Goal: Task Accomplishment & Management: Use online tool/utility

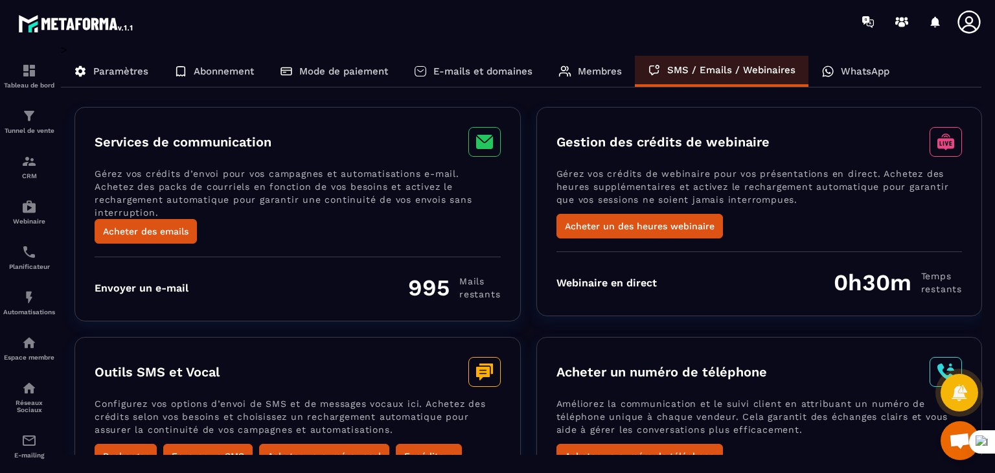
scroll to position [807, 0]
click at [837, 67] on div "WhatsApp" at bounding box center [855, 71] width 94 height 31
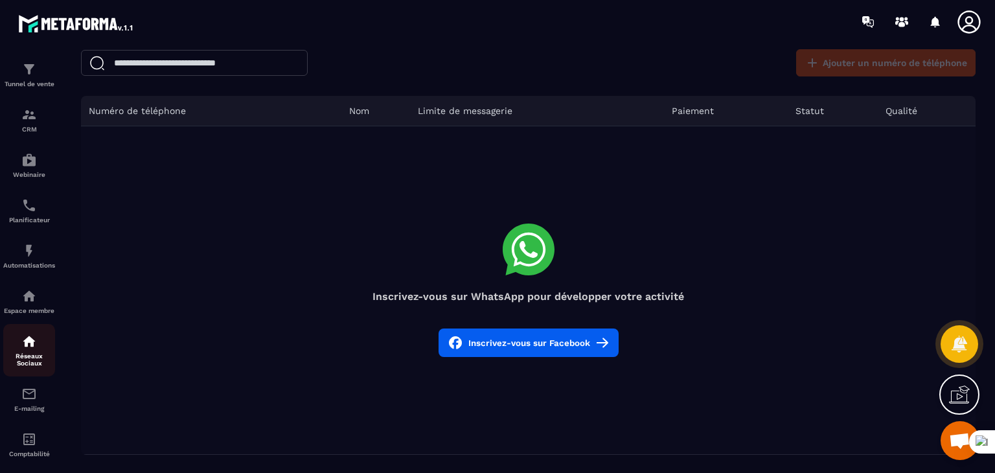
scroll to position [115, 0]
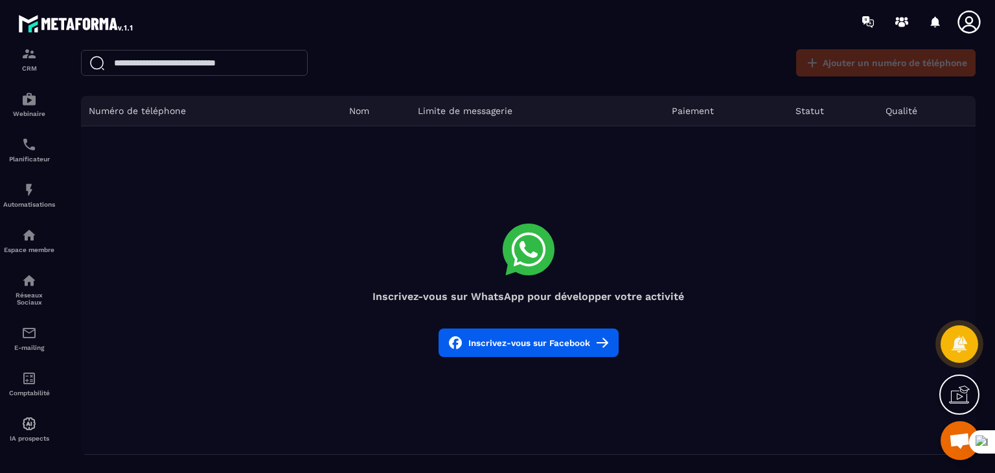
click at [74, 22] on img at bounding box center [76, 23] width 117 height 23
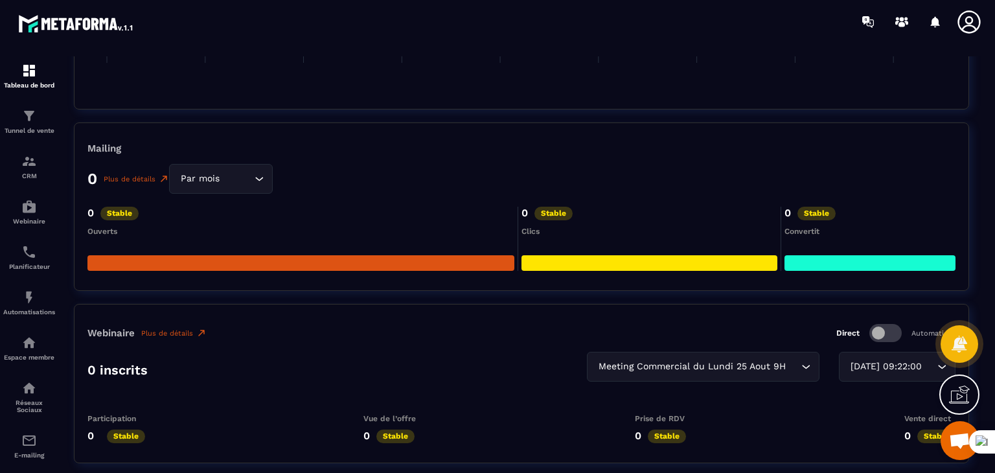
scroll to position [2202, 0]
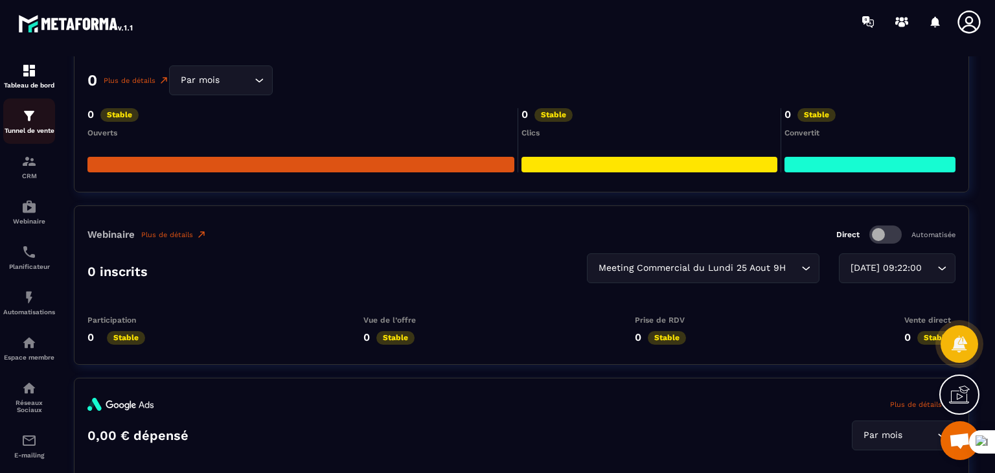
click at [23, 131] on p "Tunnel de vente" at bounding box center [29, 130] width 52 height 7
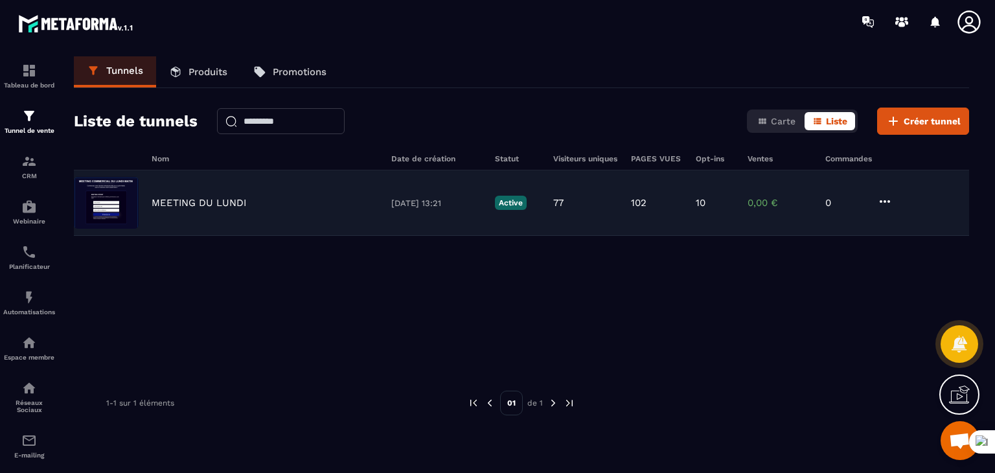
click at [406, 203] on p "[DATE] 13:21" at bounding box center [436, 203] width 91 height 10
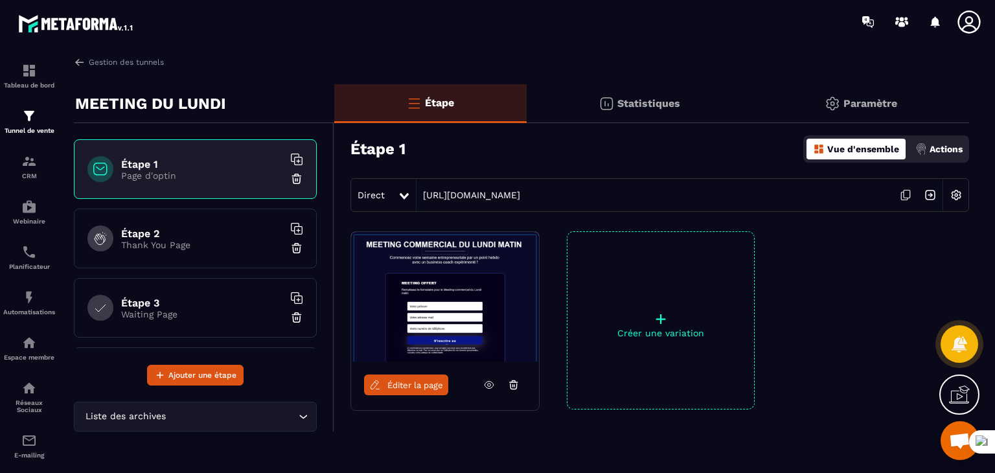
click at [389, 193] on div "Direct" at bounding box center [374, 194] width 47 height 23
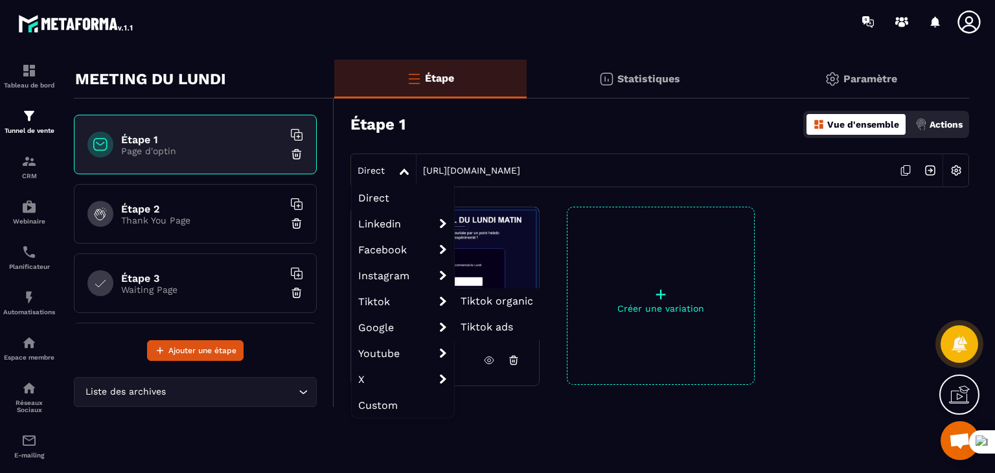
scroll to position [45, 0]
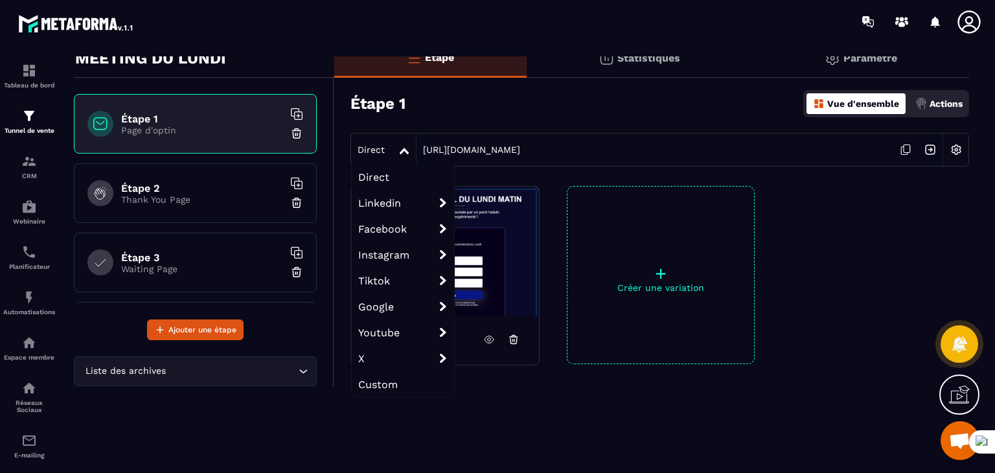
click at [379, 381] on span "Custom" at bounding box center [403, 384] width 102 height 26
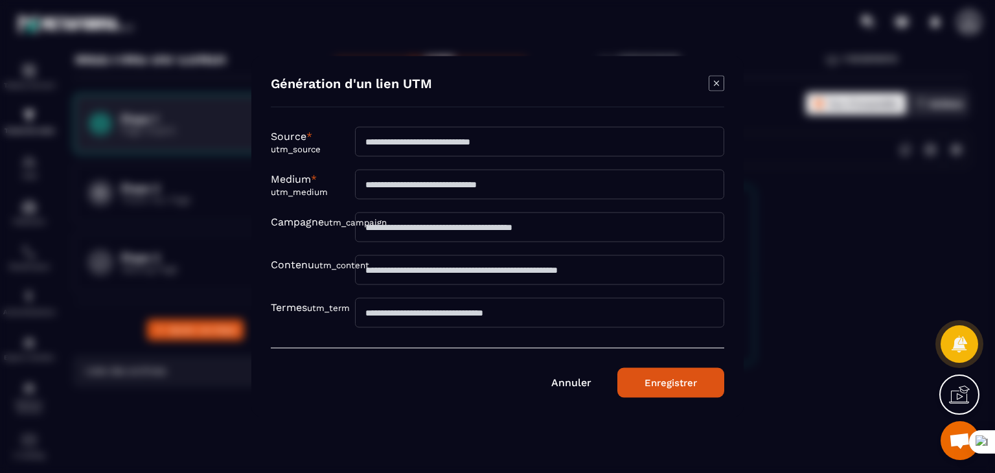
click at [570, 386] on link "Annuler" at bounding box center [571, 382] width 40 height 12
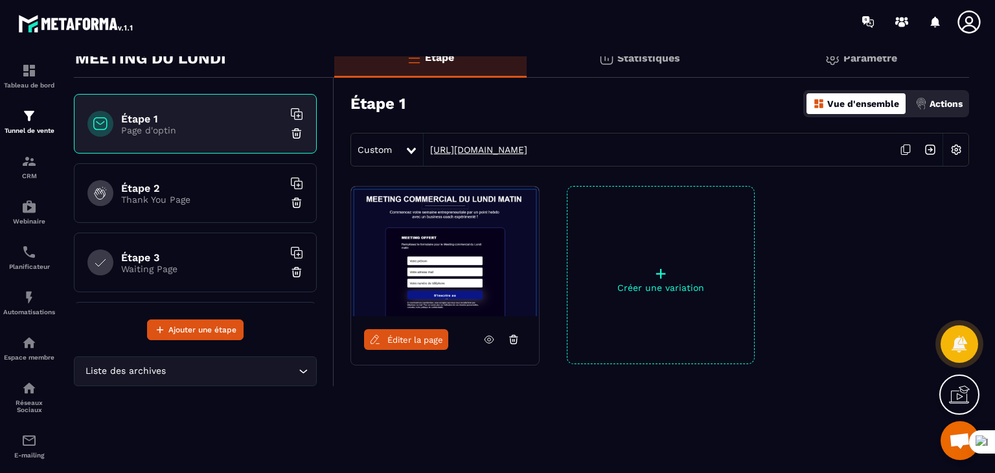
click at [527, 148] on link "[URL][DOMAIN_NAME]" at bounding box center [475, 149] width 104 height 10
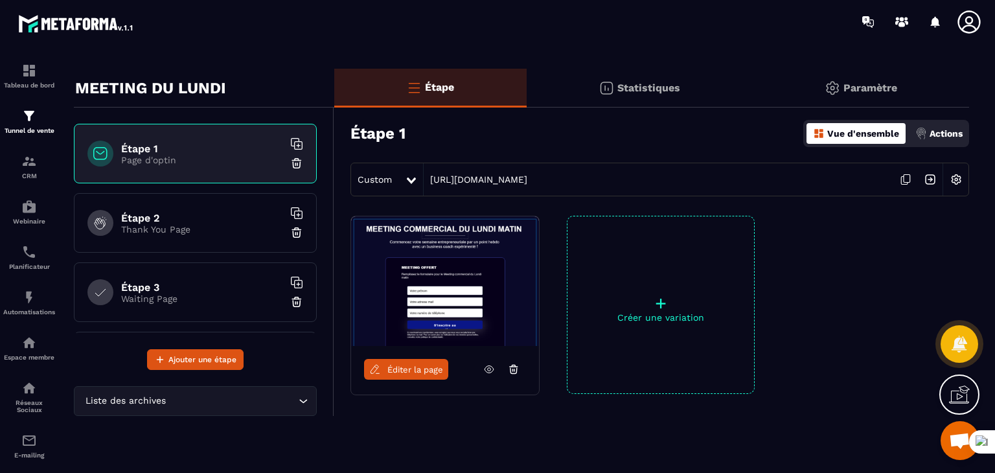
scroll to position [0, 0]
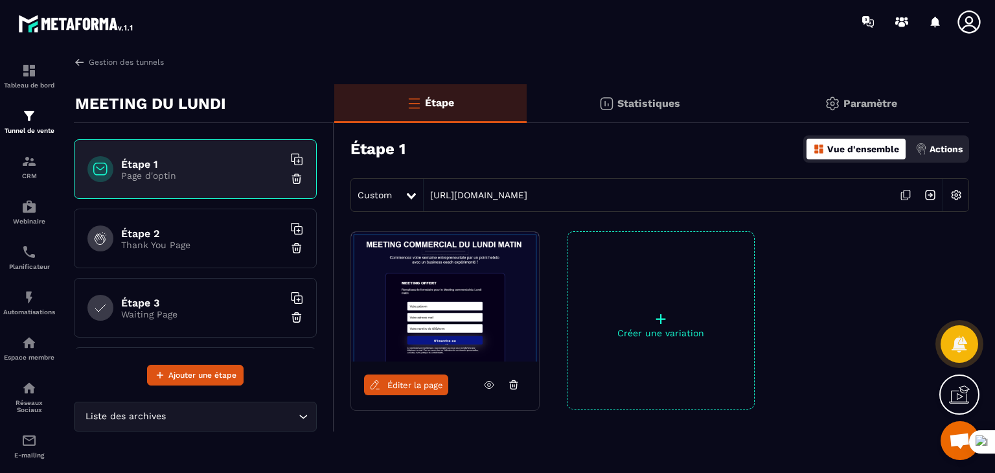
click at [591, 143] on div "Étape 1 Vue d'ensemble Actions" at bounding box center [659, 148] width 618 height 45
click at [940, 148] on p "Actions" at bounding box center [945, 149] width 33 height 10
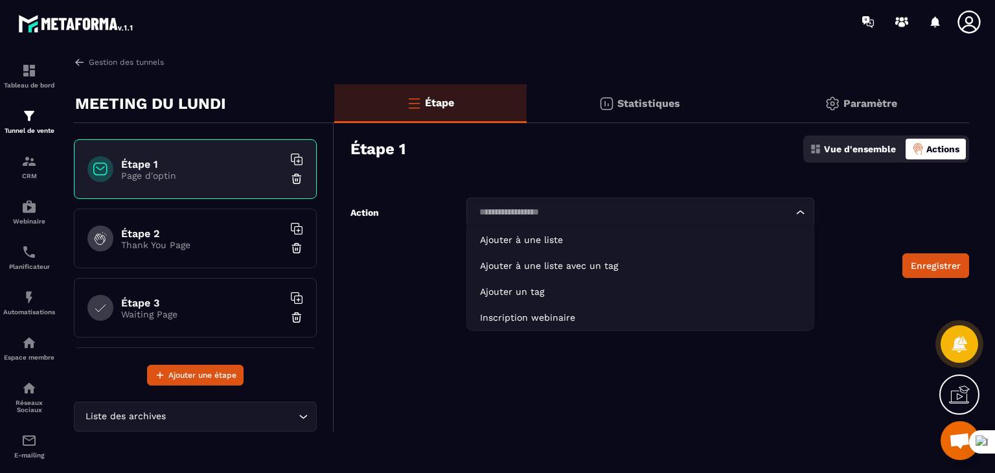
click at [798, 214] on icon "Search for option" at bounding box center [800, 212] width 13 height 13
click at [844, 220] on form "Action Loading... Ajouter à une liste Ajouter à une liste avec un tag Ajouter u…" at bounding box center [651, 237] width 635 height 80
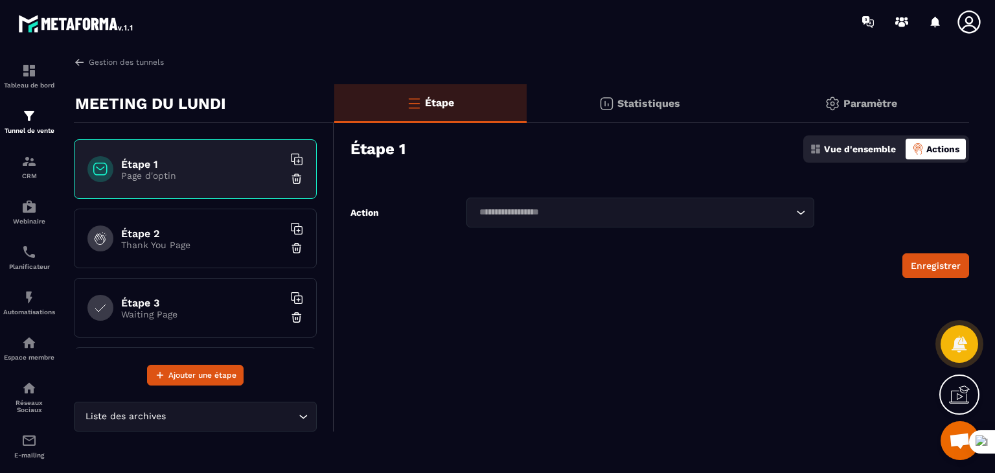
click at [865, 148] on p "Vue d'ensemble" at bounding box center [860, 149] width 72 height 10
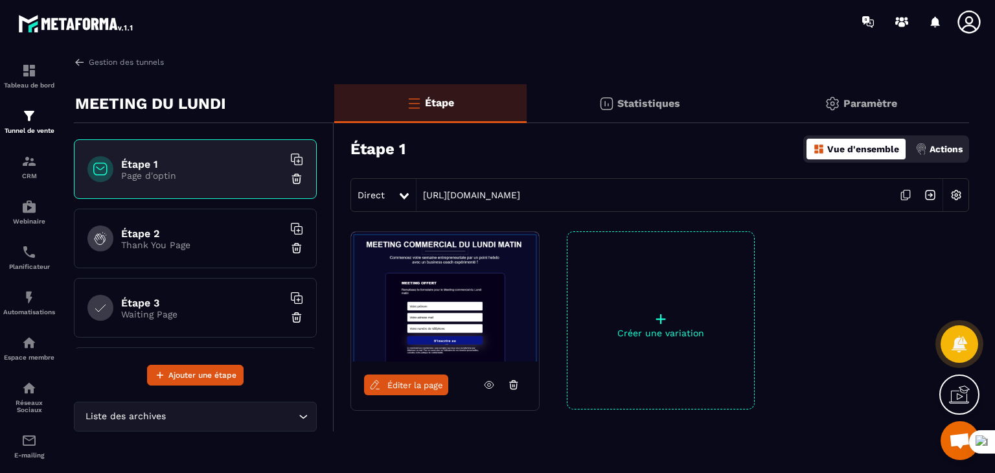
click at [862, 91] on div "Paramètre" at bounding box center [860, 103] width 217 height 39
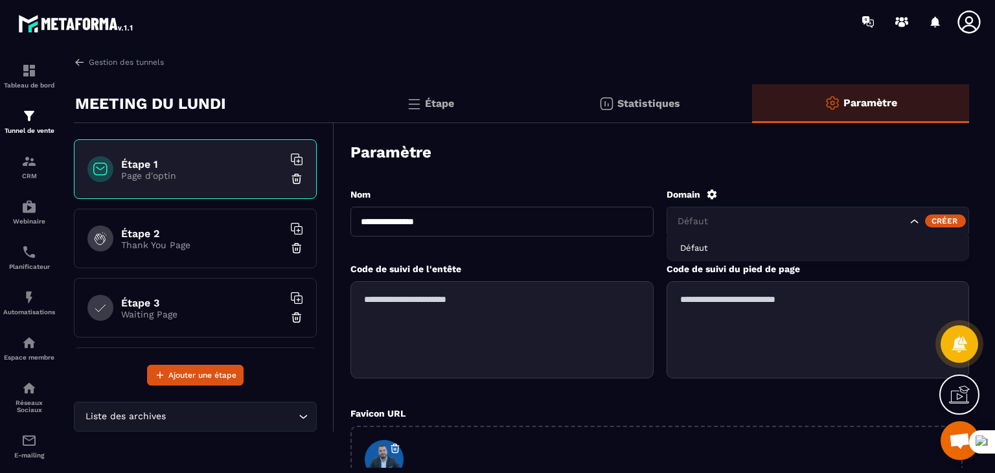
click at [917, 220] on icon "Search for option" at bounding box center [914, 221] width 13 height 13
click at [951, 221] on div "Créer" at bounding box center [945, 220] width 41 height 13
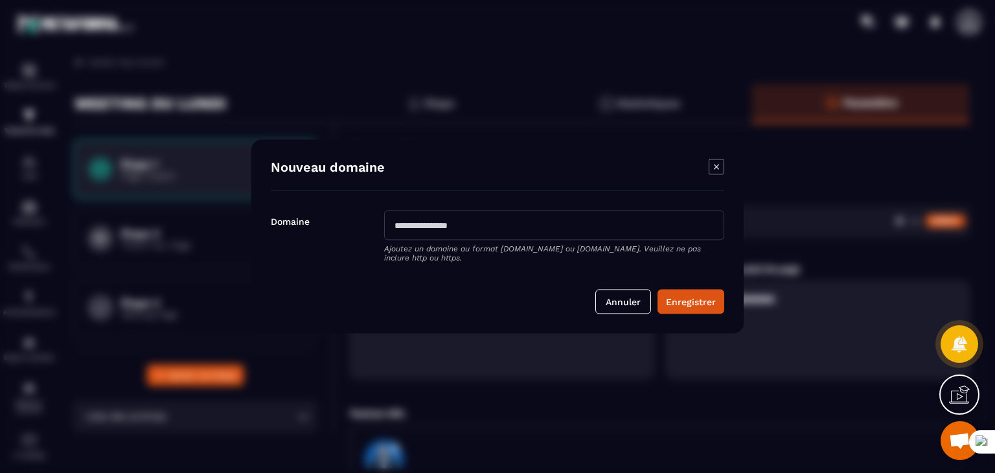
click at [491, 220] on input "Modal window" at bounding box center [554, 225] width 340 height 30
type input "**********"
click at [708, 303] on button "Enregistrer" at bounding box center [690, 301] width 67 height 25
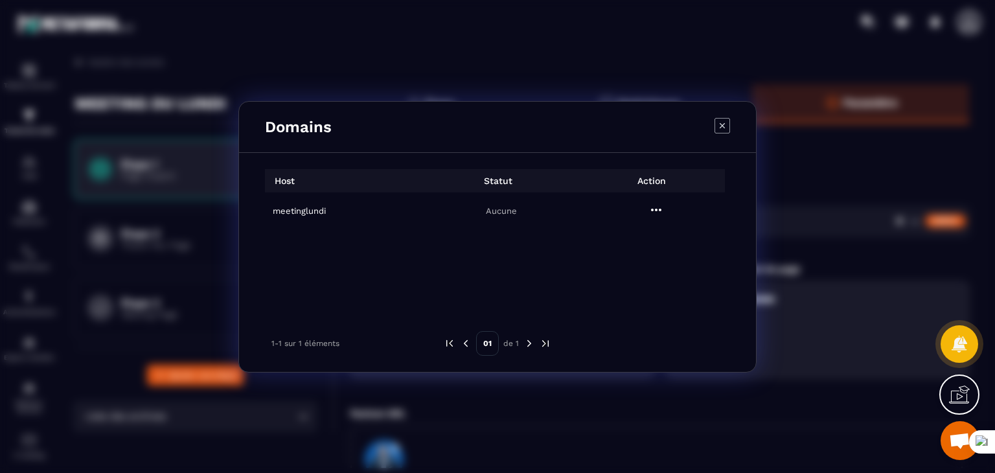
click at [725, 128] on icon "Modal window" at bounding box center [722, 126] width 16 height 16
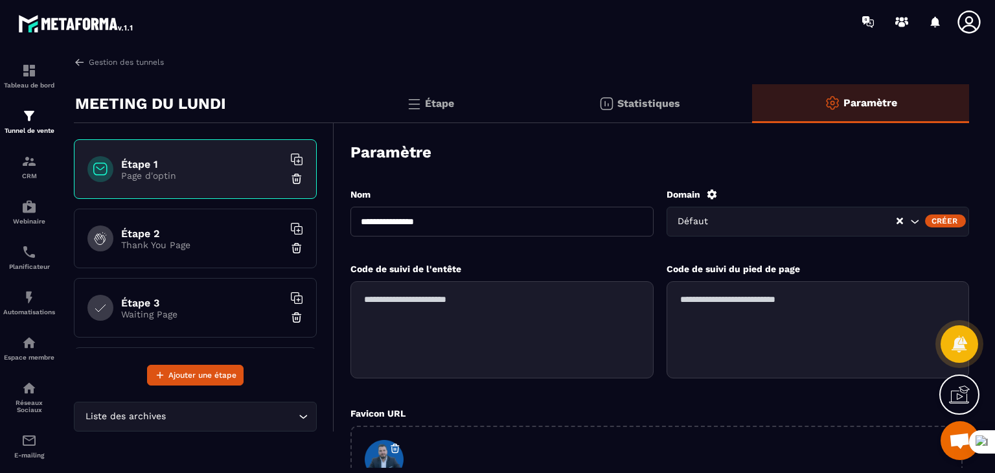
click at [447, 99] on p "Étape" at bounding box center [439, 103] width 29 height 12
